Goal: Task Accomplishment & Management: Manage account settings

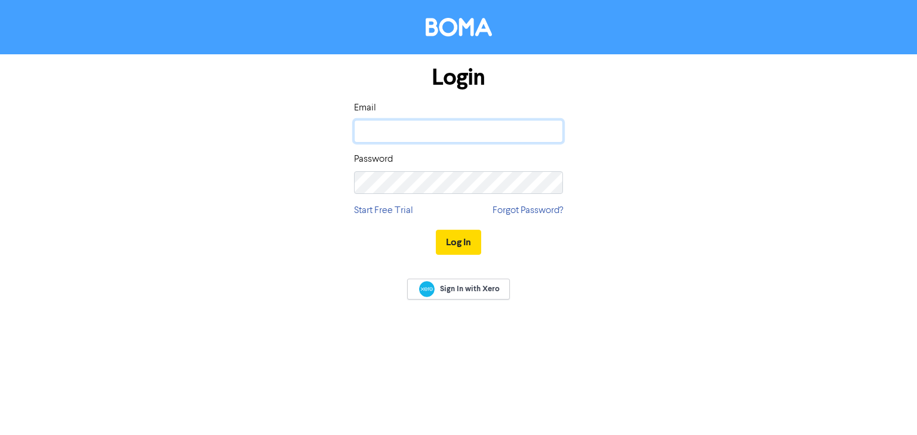
click at [401, 132] on input "email" at bounding box center [458, 131] width 209 height 23
click at [387, 270] on div "Login Email Password Start Free Trial Forgot Password? Log In Sign In with Xero" at bounding box center [458, 157] width 917 height 314
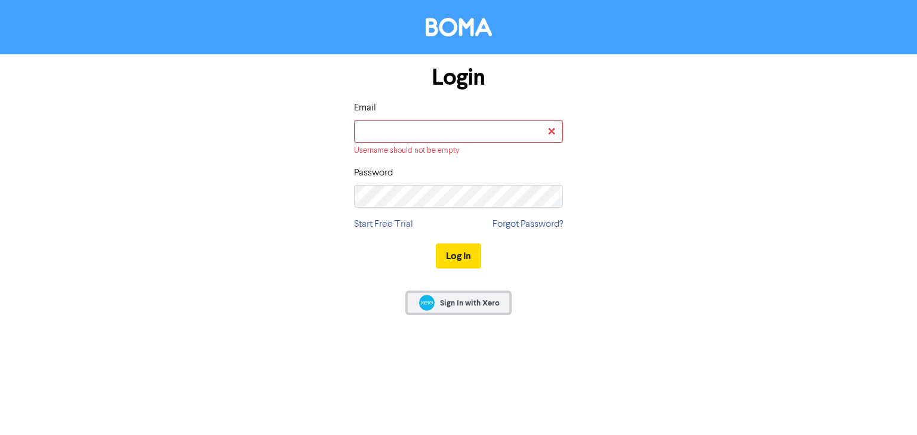
click at [466, 306] on span "Sign In with Xero" at bounding box center [470, 303] width 60 height 11
